Goal: Task Accomplishment & Management: Manage account settings

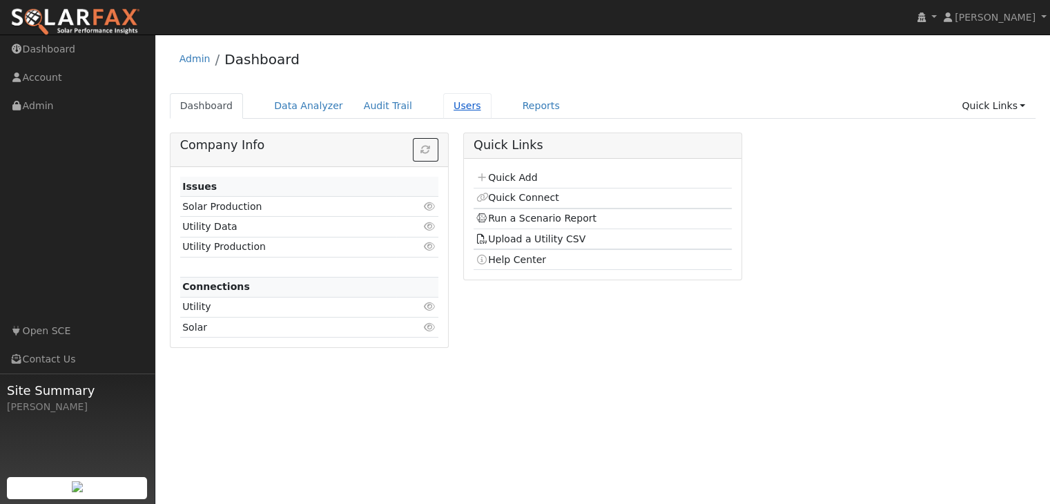
click at [443, 108] on link "Users" at bounding box center [467, 106] width 48 height 26
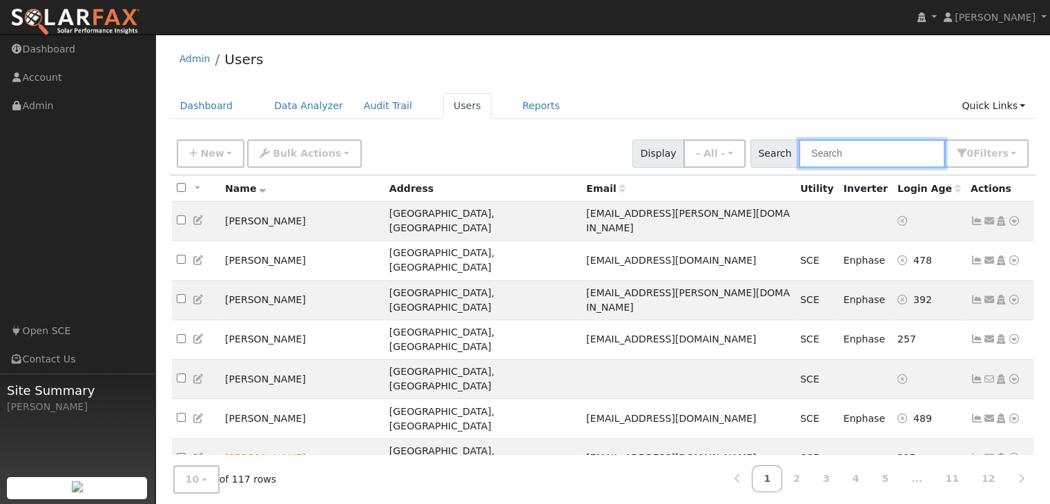
click at [870, 151] on input "text" at bounding box center [872, 153] width 146 height 28
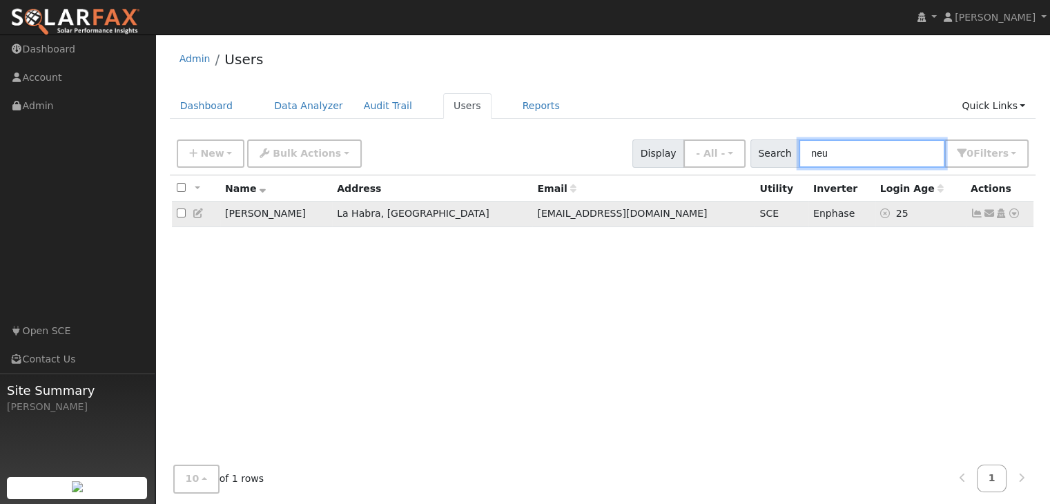
type input "neu"
click at [977, 216] on icon at bounding box center [976, 213] width 12 height 10
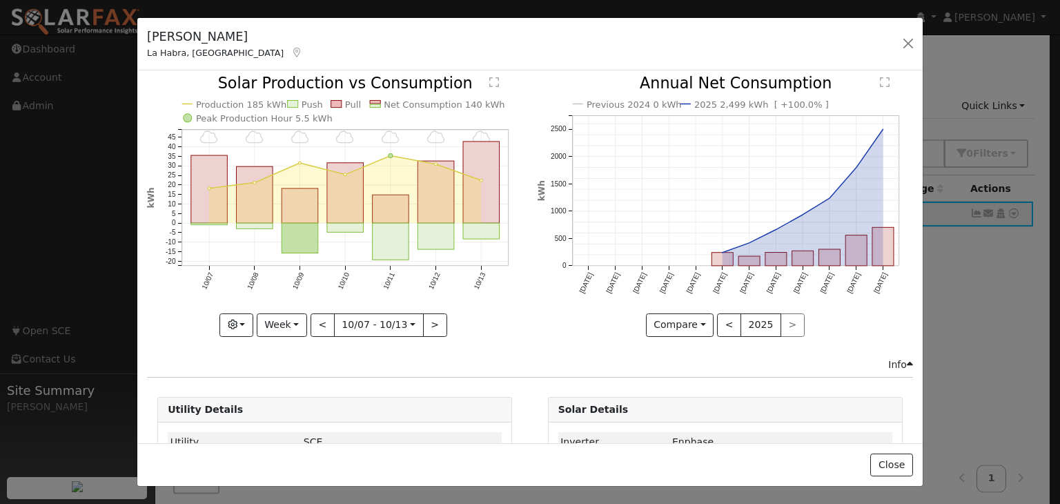
scroll to position [3, 0]
click at [908, 45] on button "button" at bounding box center [908, 43] width 19 height 19
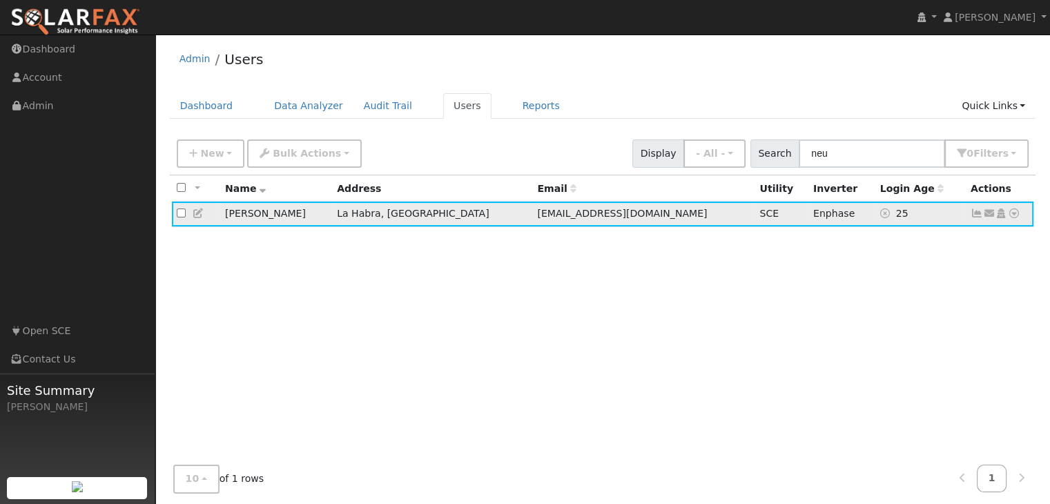
click at [980, 213] on icon at bounding box center [976, 213] width 12 height 10
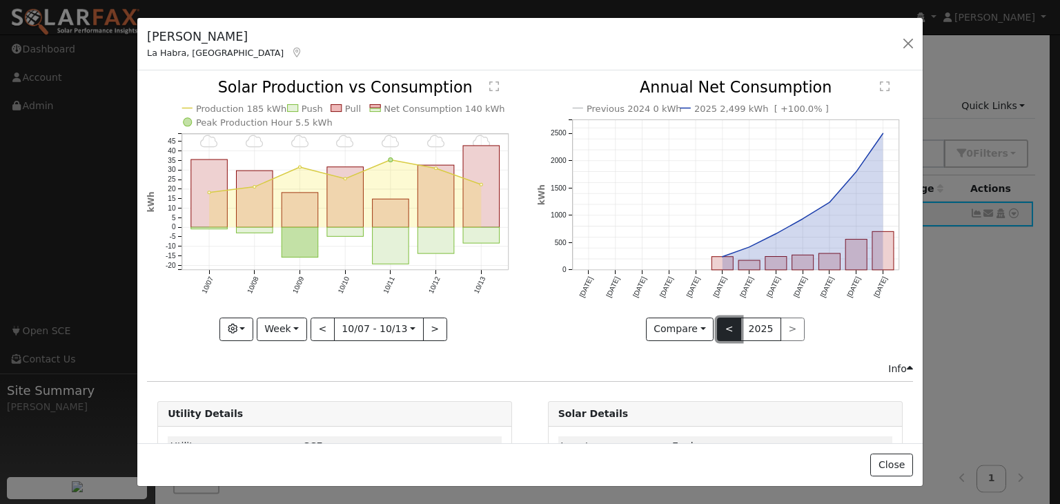
click at [717, 330] on button "<" at bounding box center [729, 329] width 24 height 23
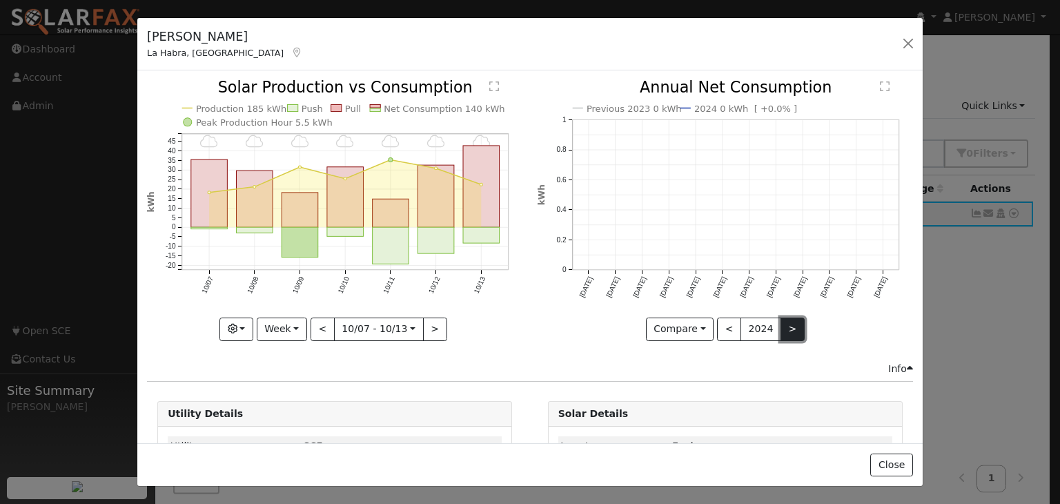
click at [781, 330] on button ">" at bounding box center [793, 329] width 24 height 23
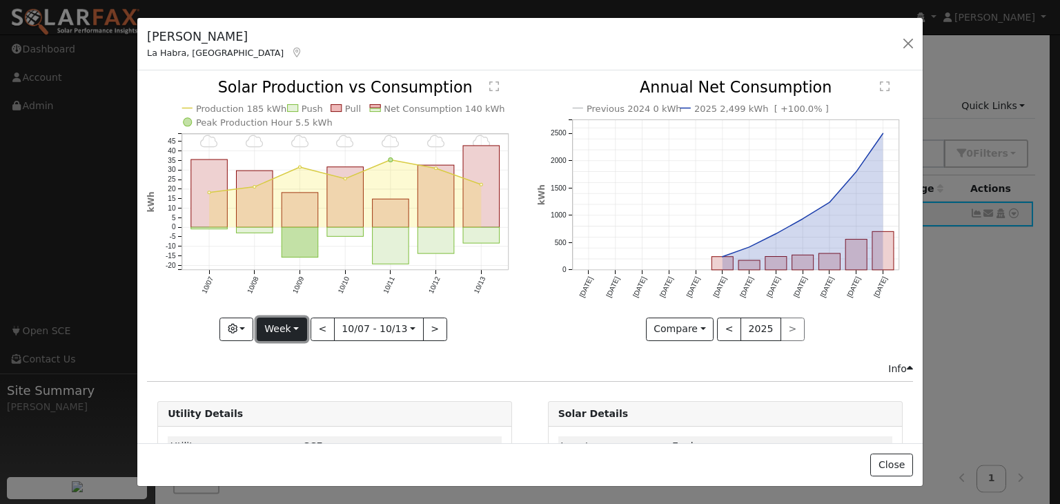
click at [295, 329] on button "Week" at bounding box center [282, 329] width 50 height 23
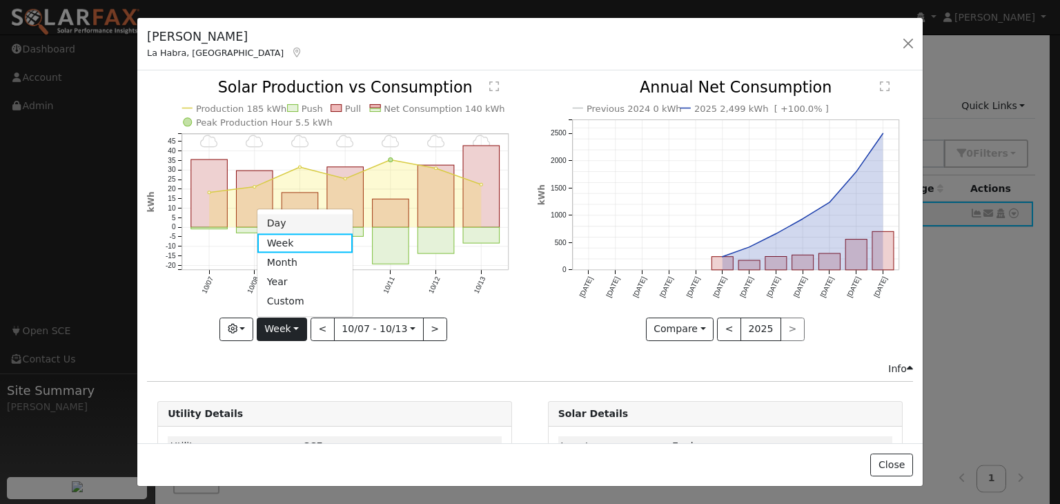
click at [284, 220] on link "Day" at bounding box center [305, 223] width 96 height 19
type input "[DATE]"
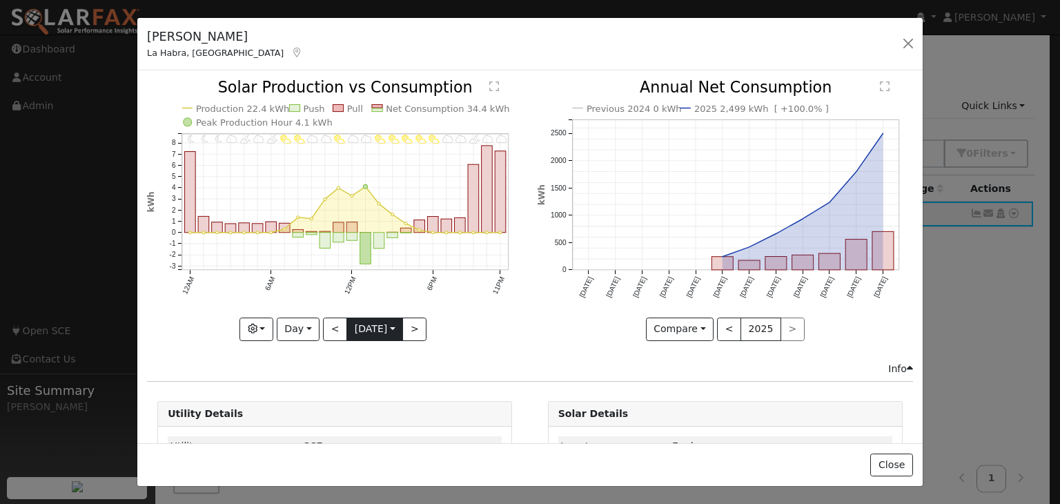
click at [356, 324] on input "[DATE]" at bounding box center [374, 329] width 55 height 22
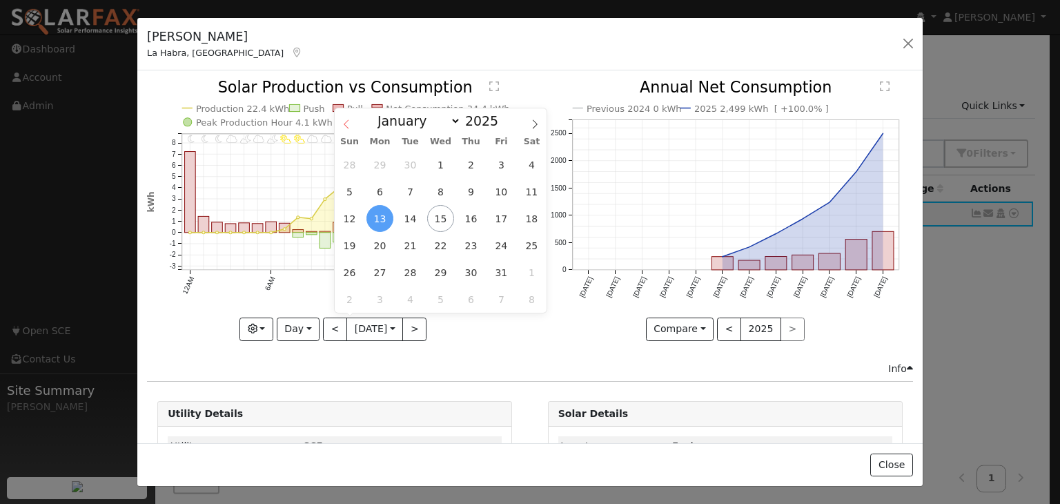
click at [344, 126] on icon at bounding box center [347, 124] width 10 height 10
select select "8"
click at [378, 161] on span "1" at bounding box center [380, 164] width 27 height 27
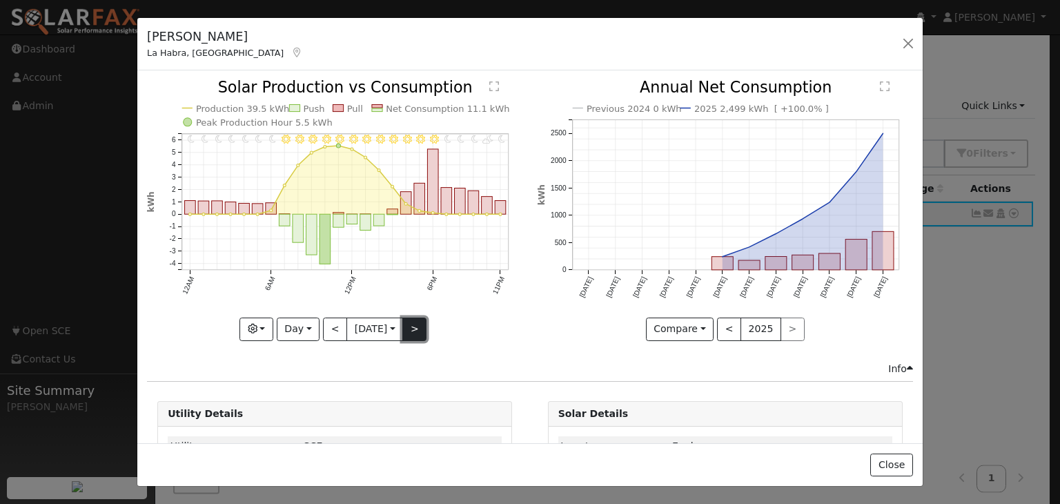
click at [420, 326] on button ">" at bounding box center [414, 329] width 24 height 23
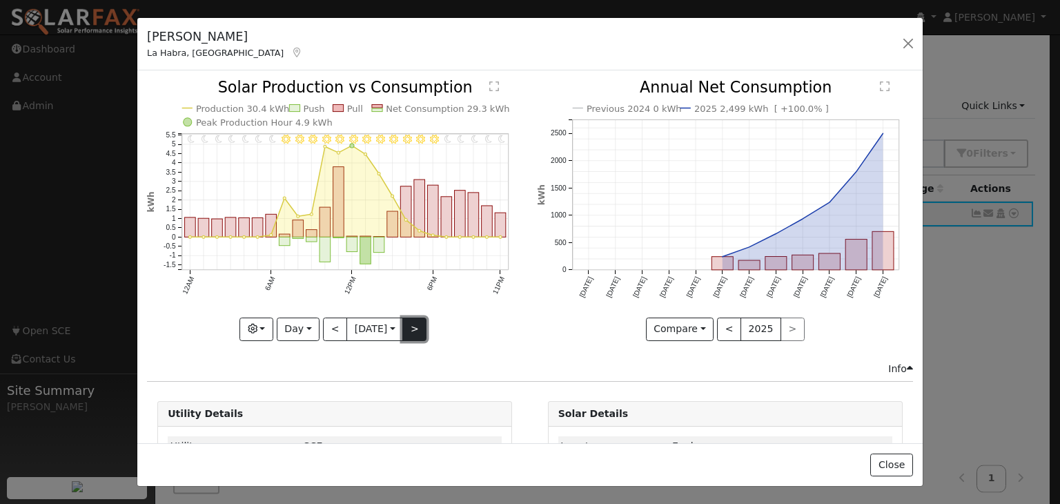
click at [420, 326] on button ">" at bounding box center [414, 329] width 24 height 23
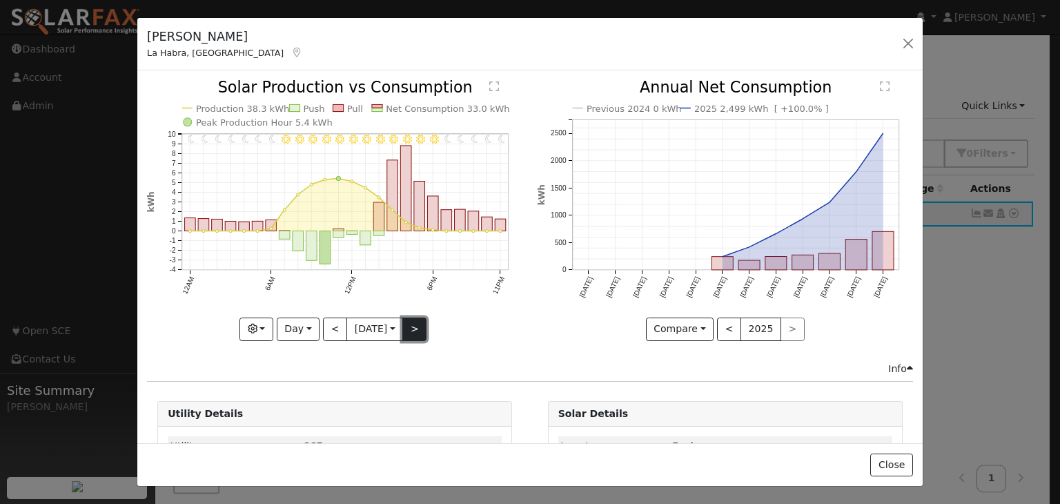
click at [413, 329] on button ">" at bounding box center [414, 329] width 24 height 23
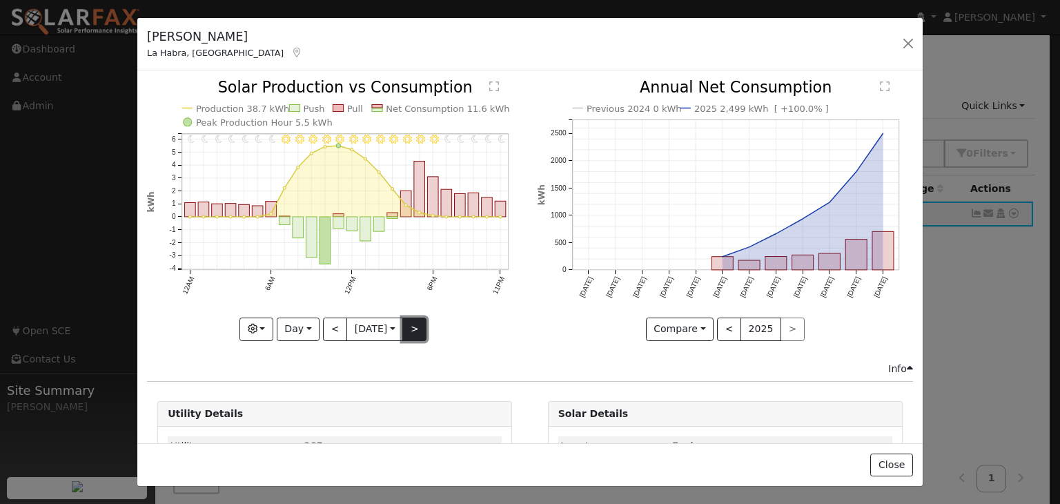
click at [413, 329] on button ">" at bounding box center [414, 329] width 24 height 23
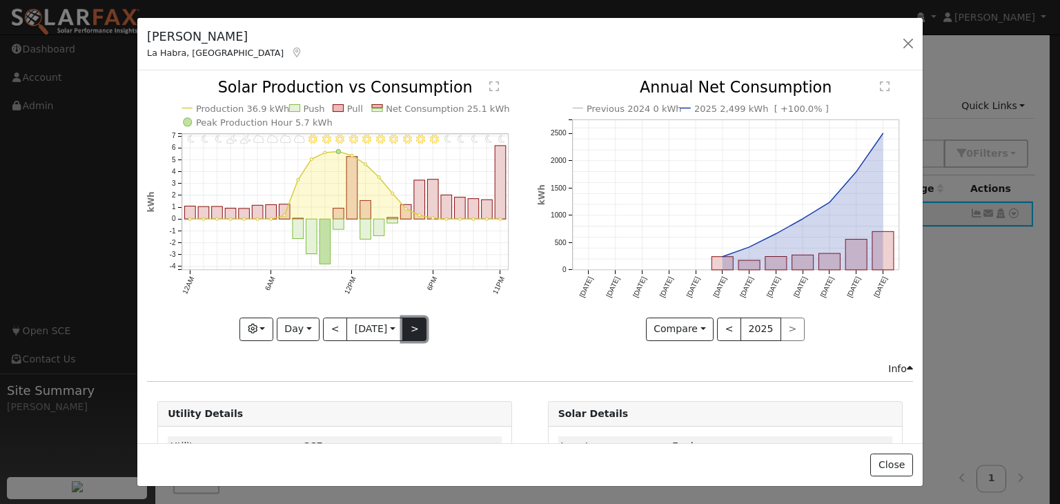
click at [413, 329] on button ">" at bounding box center [414, 329] width 24 height 23
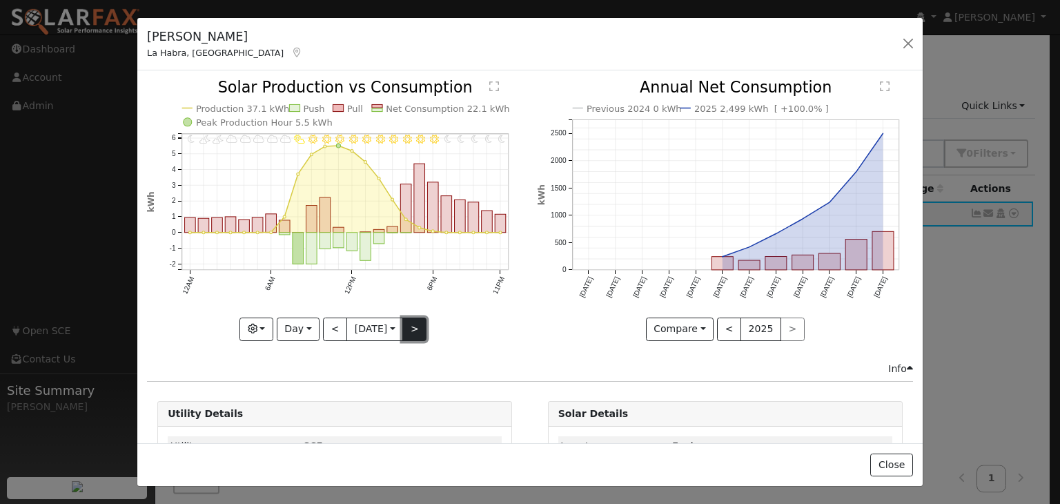
click at [411, 329] on button ">" at bounding box center [414, 329] width 24 height 23
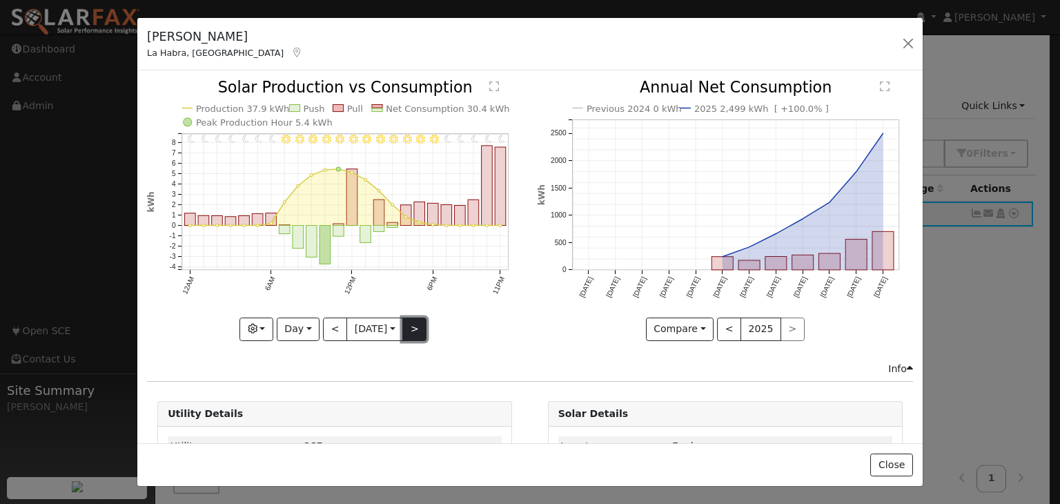
click at [411, 329] on button ">" at bounding box center [414, 329] width 24 height 23
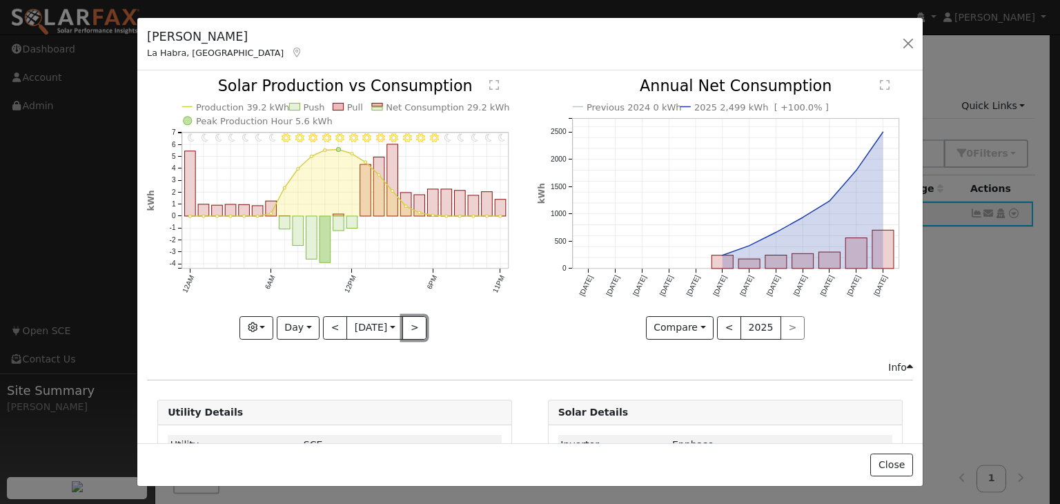
scroll to position [0, 0]
click at [696, 326] on button "Compare" at bounding box center [680, 329] width 68 height 23
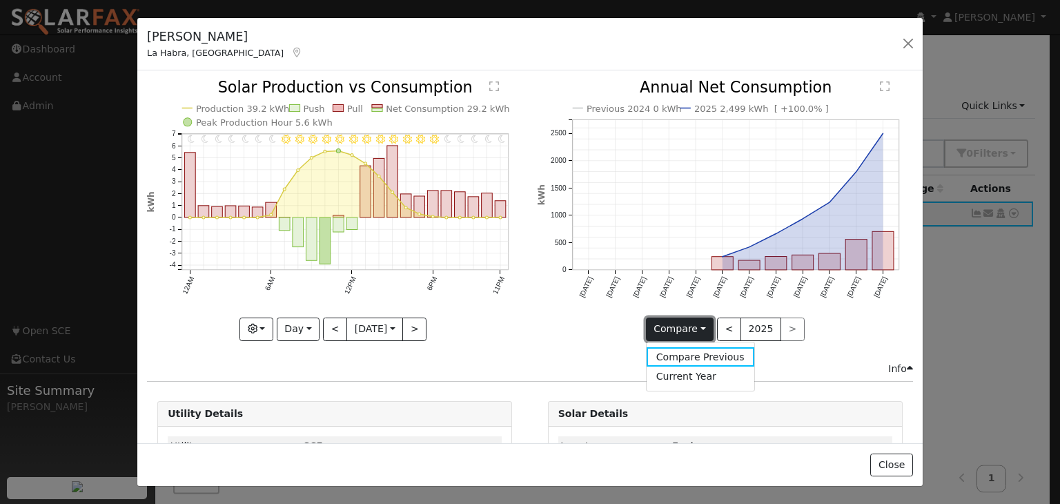
click at [696, 326] on button "Compare" at bounding box center [680, 329] width 68 height 23
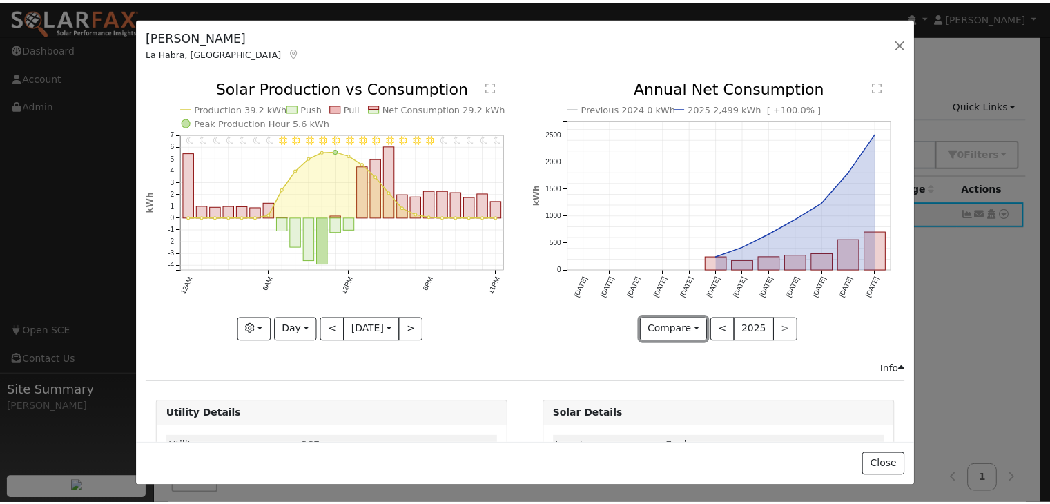
scroll to position [1, 0]
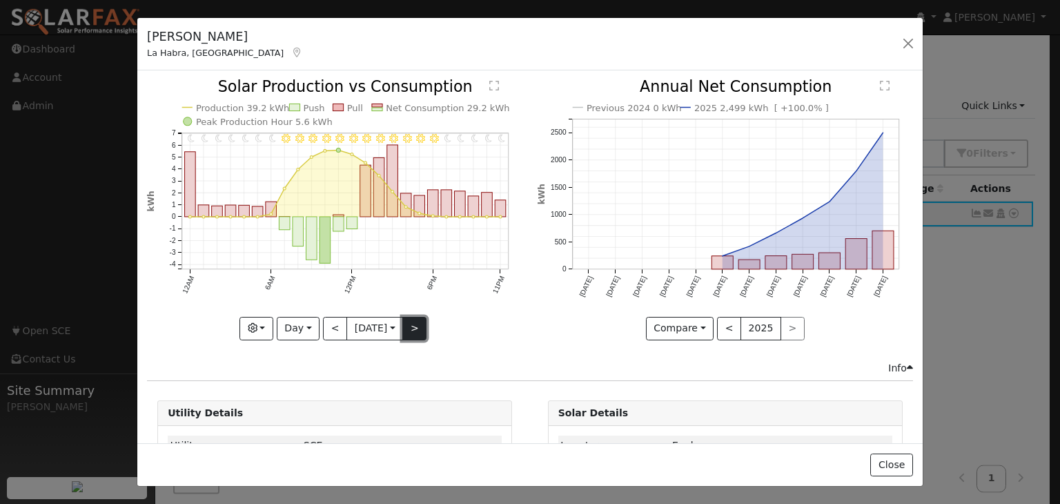
click at [411, 320] on button ">" at bounding box center [414, 328] width 24 height 23
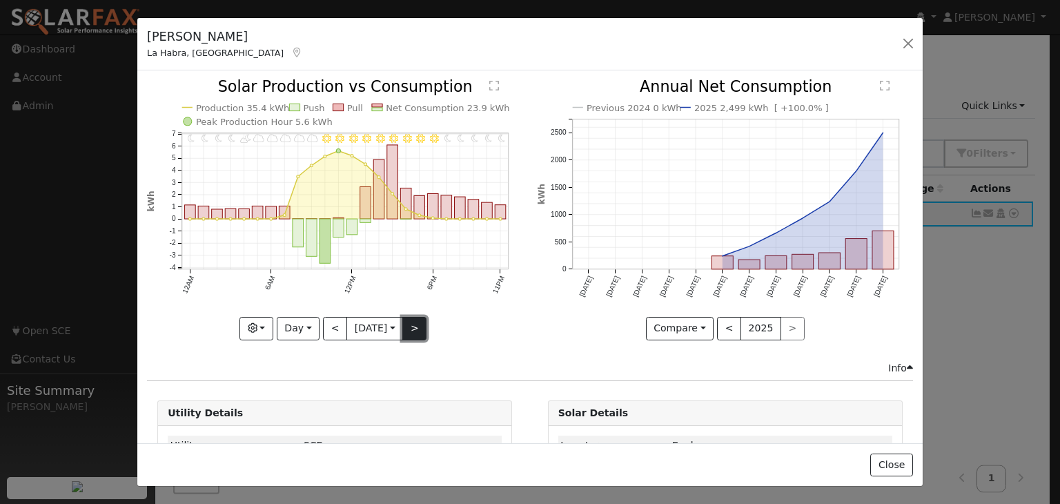
click at [410, 320] on button ">" at bounding box center [414, 328] width 24 height 23
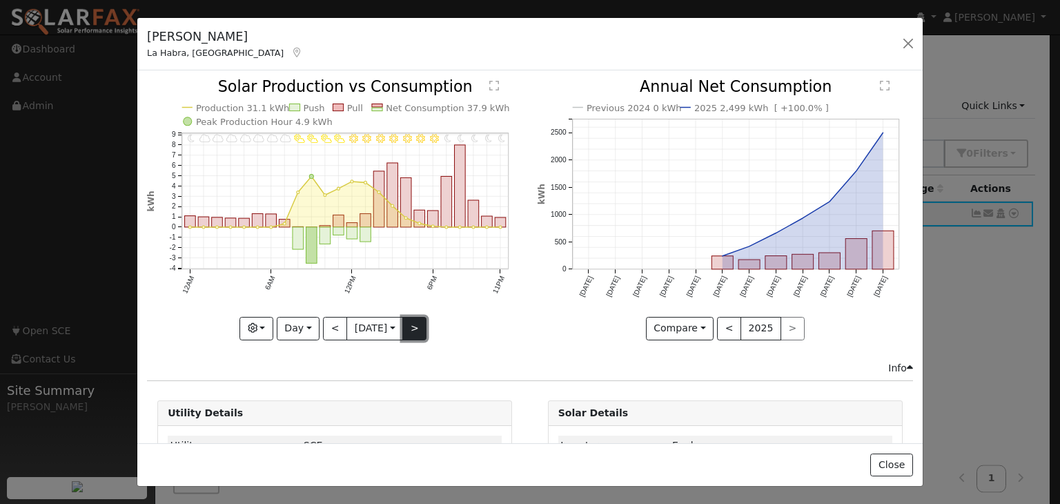
click at [410, 320] on button ">" at bounding box center [414, 328] width 24 height 23
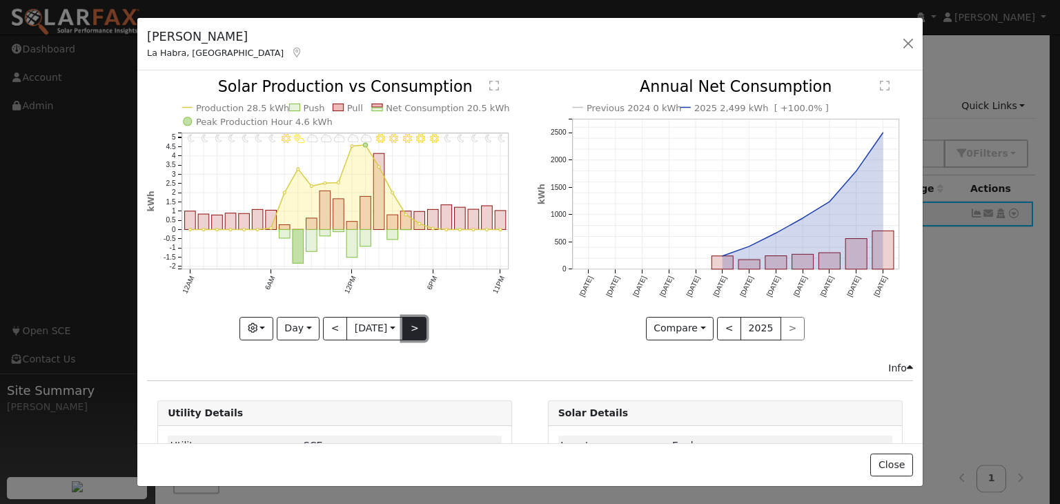
click at [410, 320] on button ">" at bounding box center [414, 328] width 24 height 23
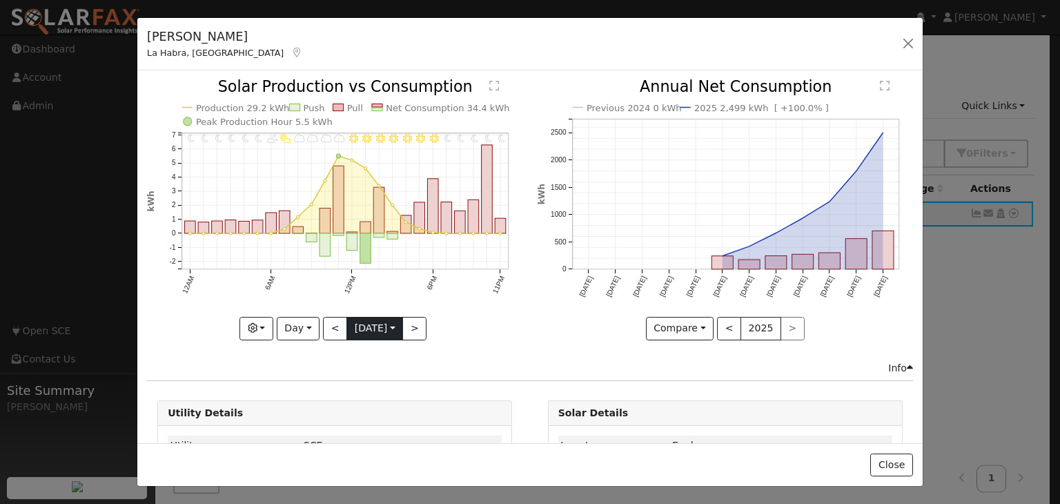
click at [366, 322] on input "[DATE]" at bounding box center [374, 329] width 55 height 22
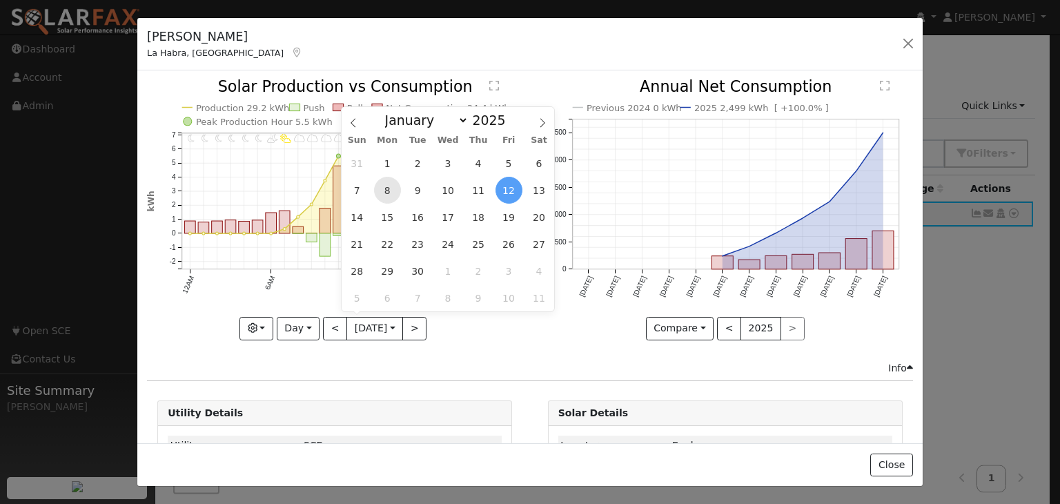
click at [386, 188] on span "8" at bounding box center [387, 190] width 27 height 27
type input "[DATE]"
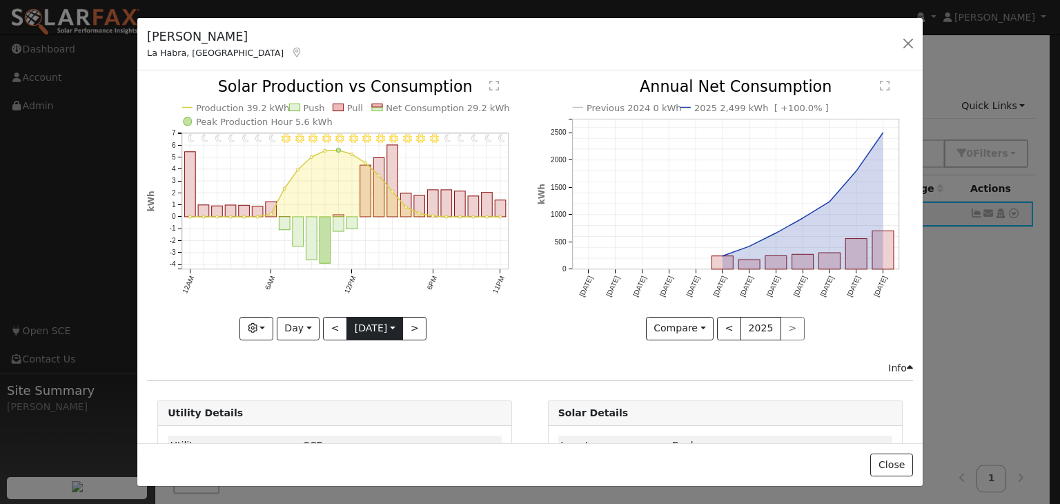
click at [354, 326] on input "[DATE]" at bounding box center [374, 329] width 55 height 22
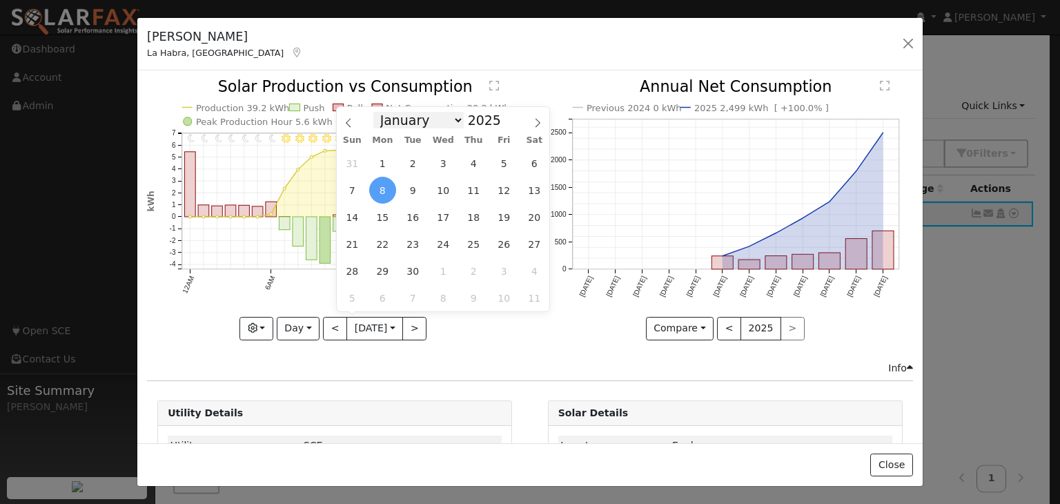
click at [420, 116] on select "January February March April May June July August September October November De…" at bounding box center [418, 120] width 90 height 17
select select "0"
click at [384, 112] on select "January February March April May June July August September October November De…" at bounding box center [418, 120] width 90 height 17
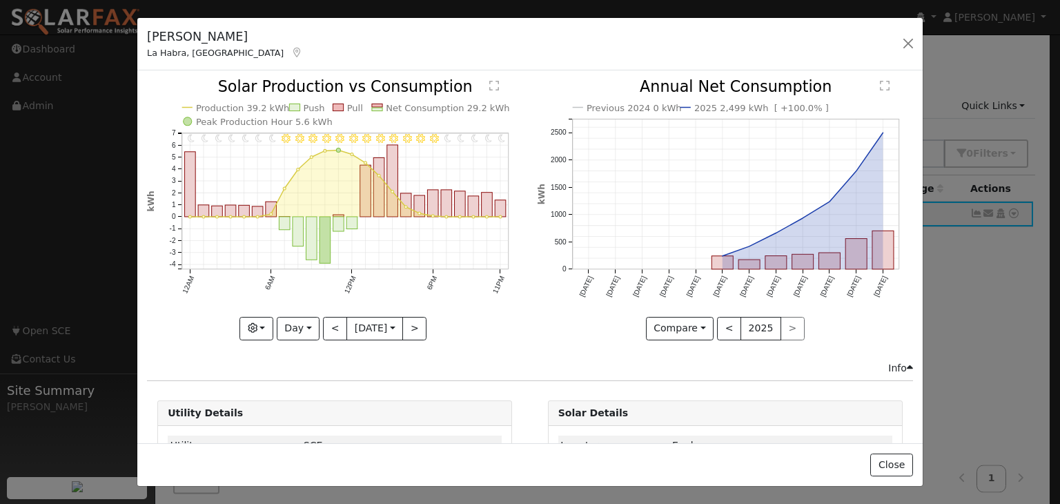
click at [506, 371] on div "Issue History Date By Flag Comment Type No Issue History 11PM - Clear 10PM - Cl…" at bounding box center [530, 256] width 786 height 372
click at [904, 39] on button "button" at bounding box center [908, 43] width 19 height 19
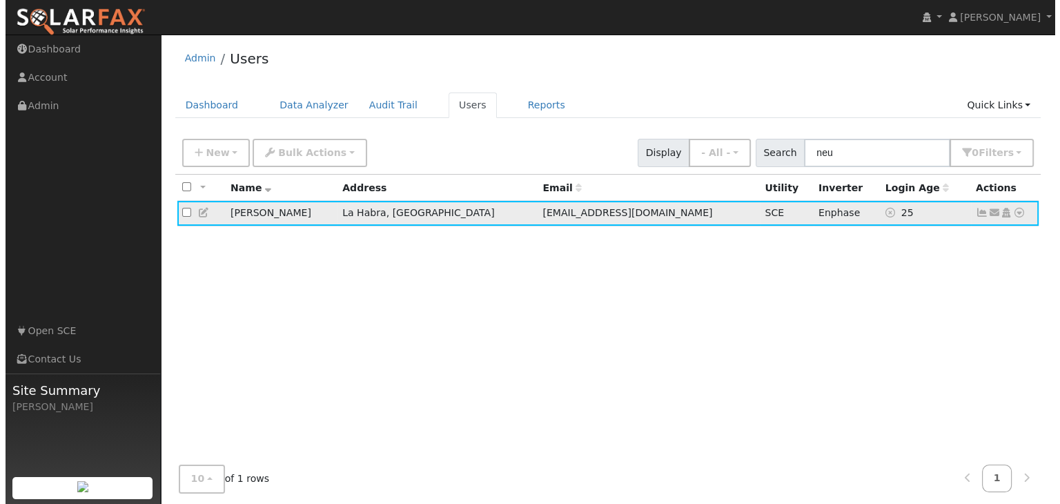
scroll to position [1, 0]
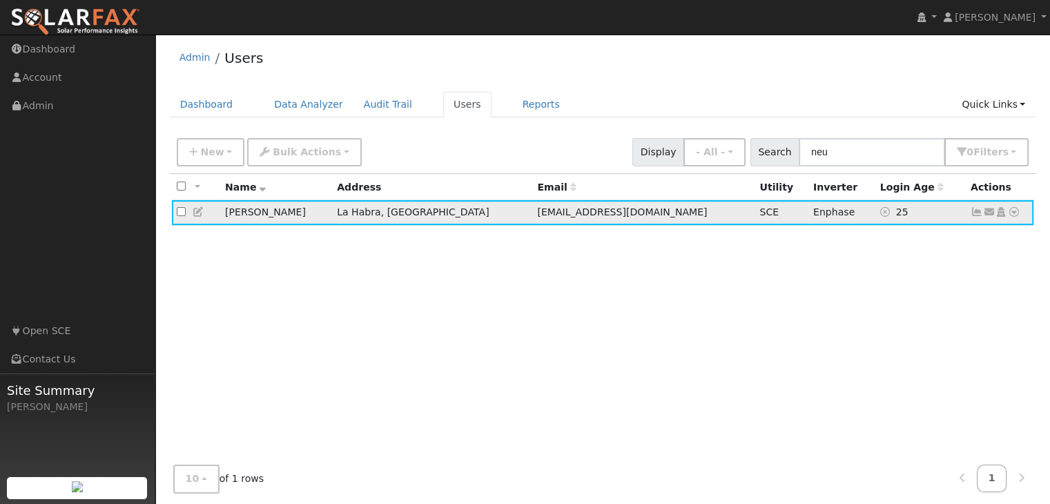
click at [986, 214] on icon at bounding box center [989, 212] width 12 height 10
click at [978, 214] on icon at bounding box center [976, 212] width 12 height 10
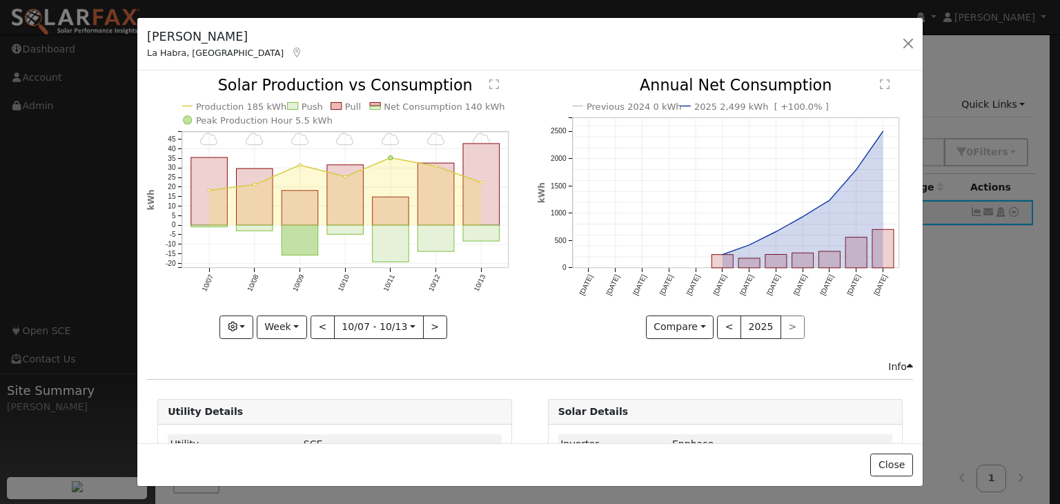
scroll to position [0, 0]
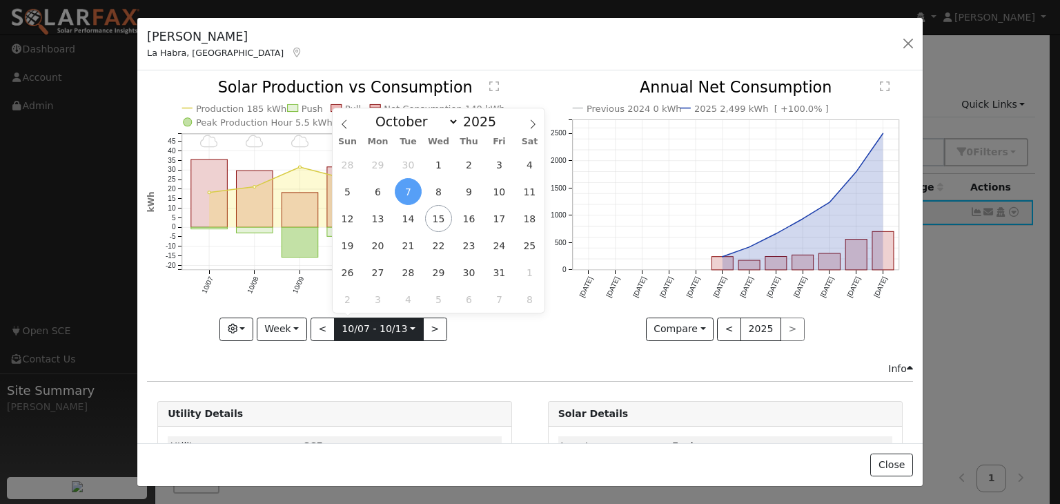
click at [364, 322] on input "[DATE]" at bounding box center [379, 329] width 88 height 22
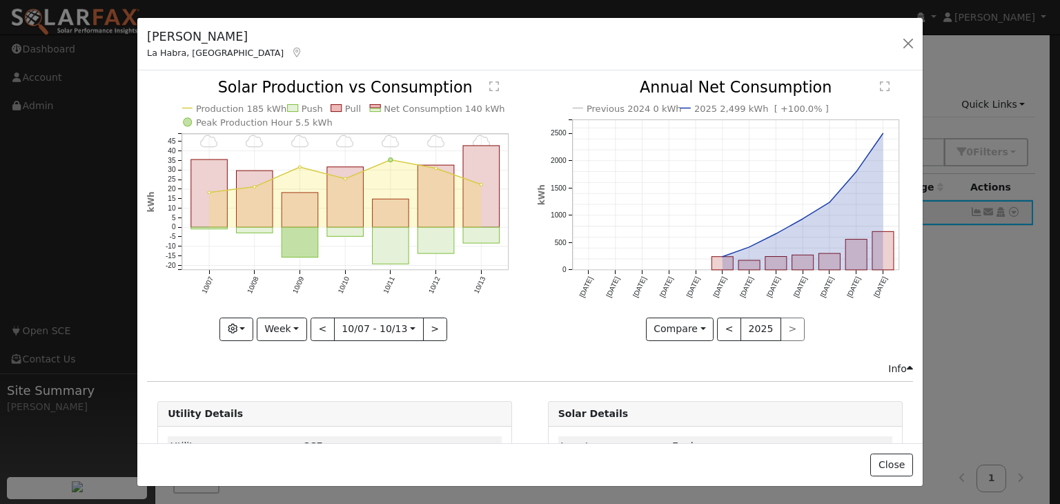
click at [393, 371] on div "Info" at bounding box center [530, 369] width 781 height 14
